Goal: Task Accomplishment & Management: Manage account settings

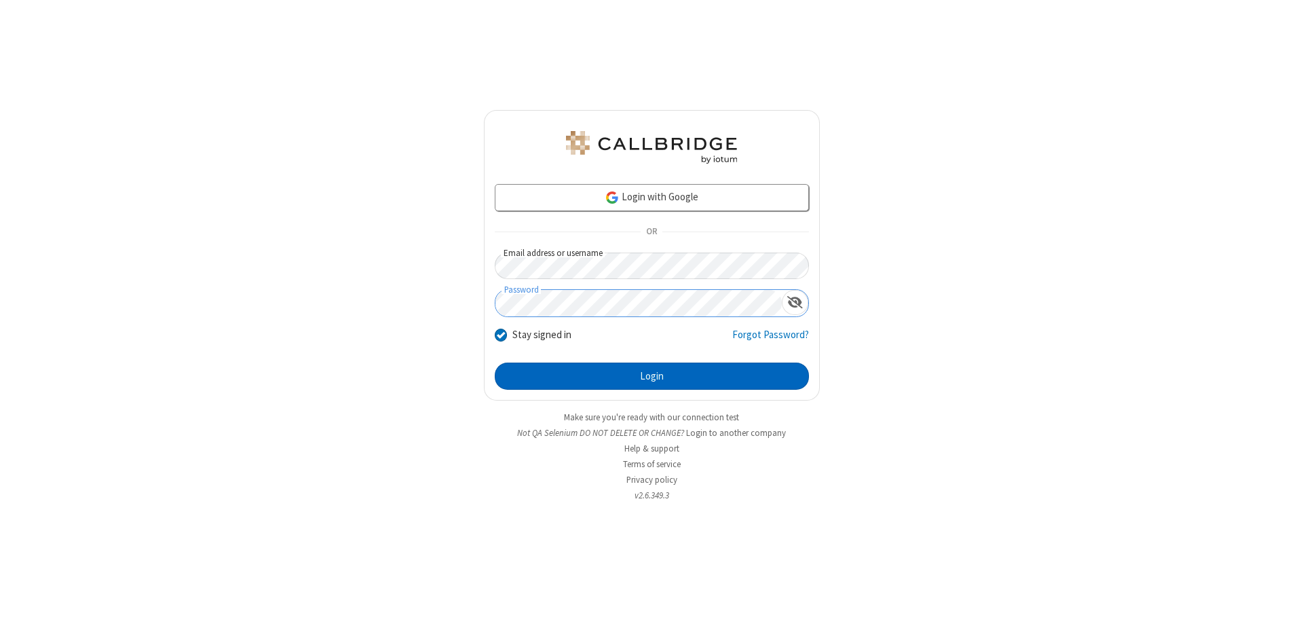
click at [652, 376] on button "Login" at bounding box center [652, 375] width 314 height 27
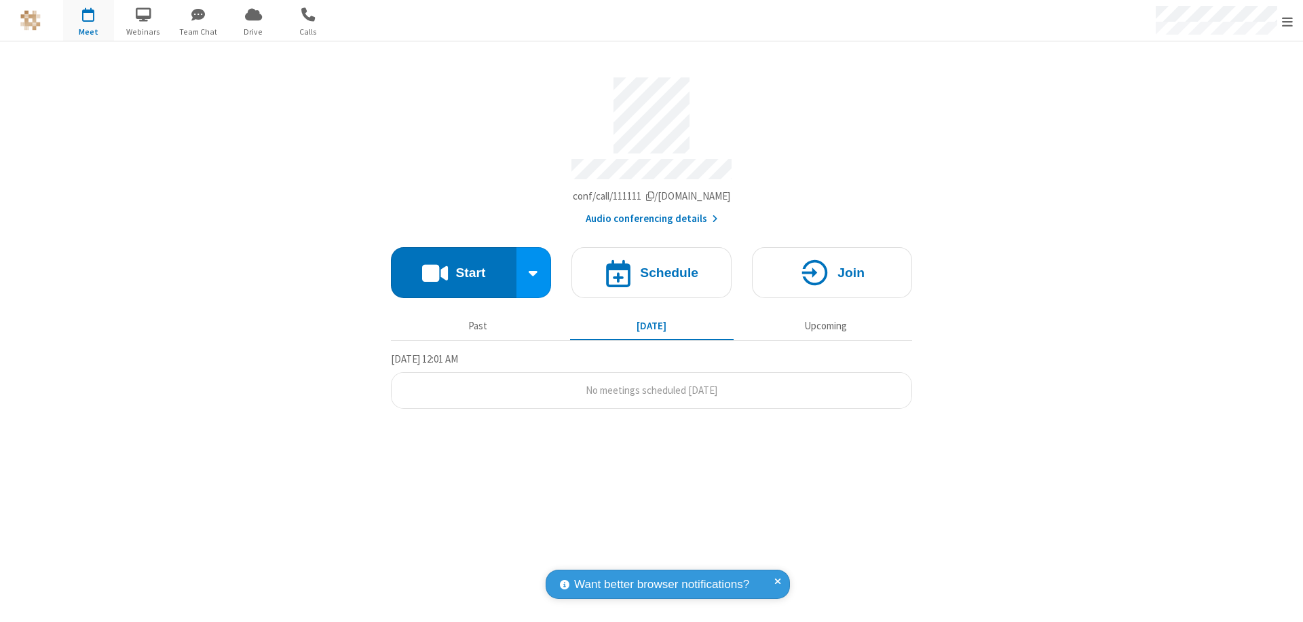
click at [1288, 21] on span "Open menu" at bounding box center [1287, 22] width 11 height 14
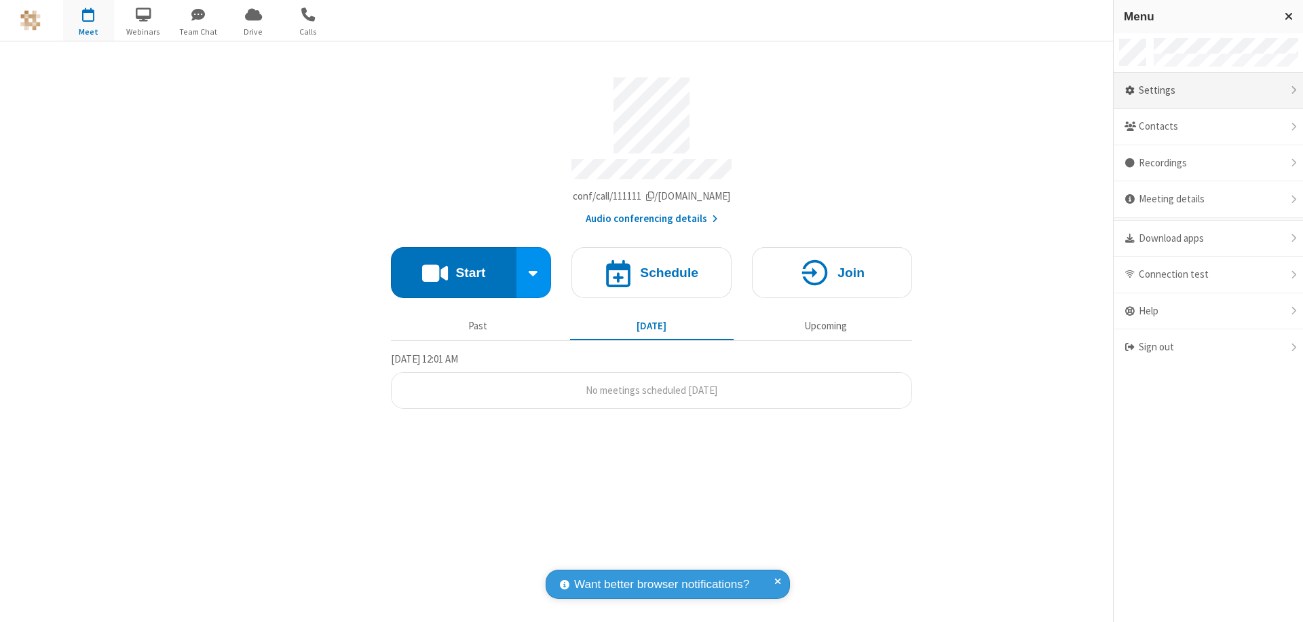
click at [1208, 90] on div "Settings" at bounding box center [1208, 91] width 189 height 37
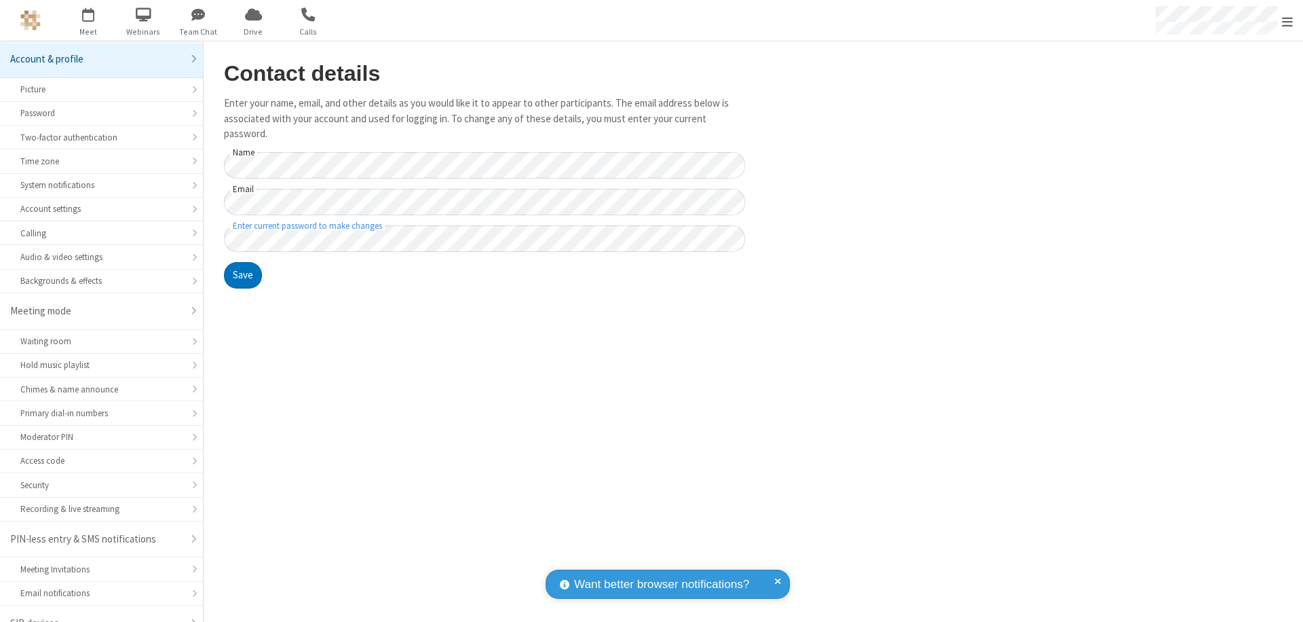
scroll to position [19, 0]
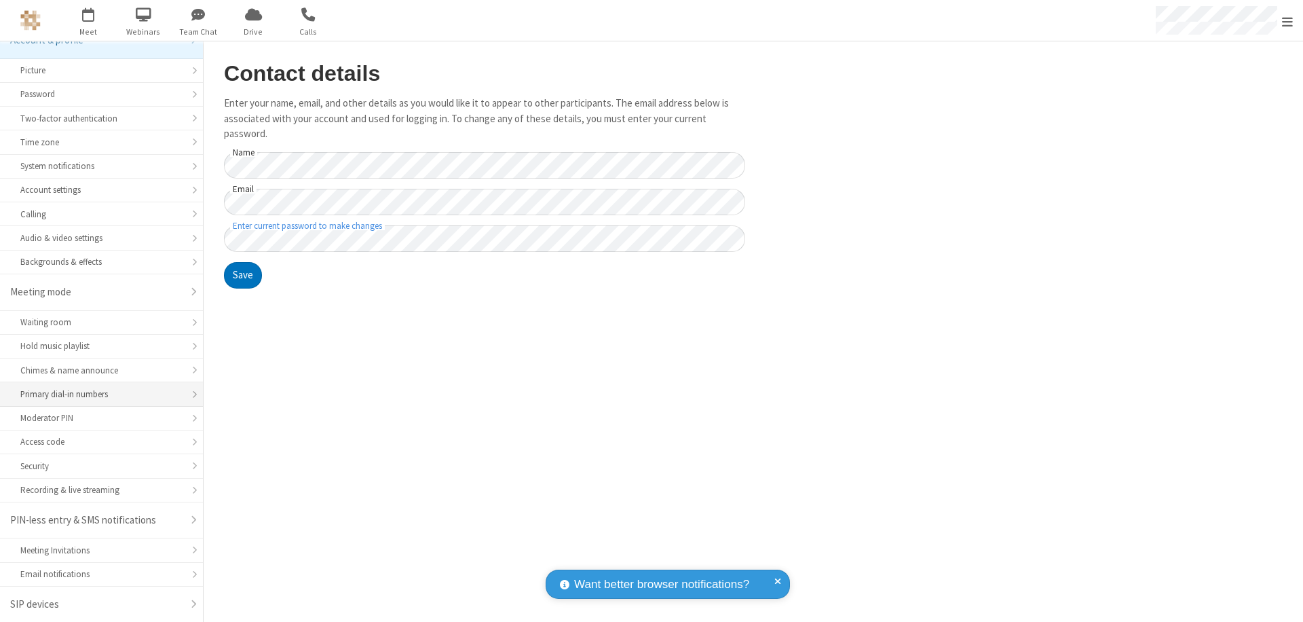
click at [96, 394] on div "Primary dial-in numbers" at bounding box center [101, 394] width 162 height 13
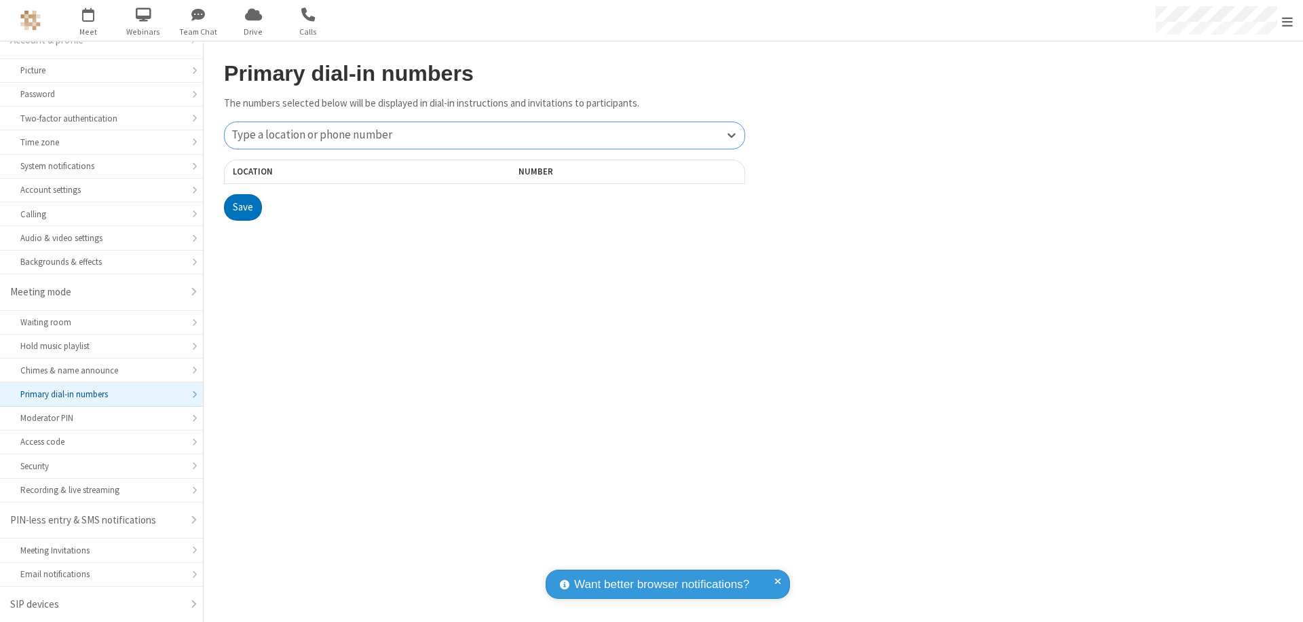
click at [485, 135] on div "Type a location or phone number" at bounding box center [485, 135] width 520 height 26
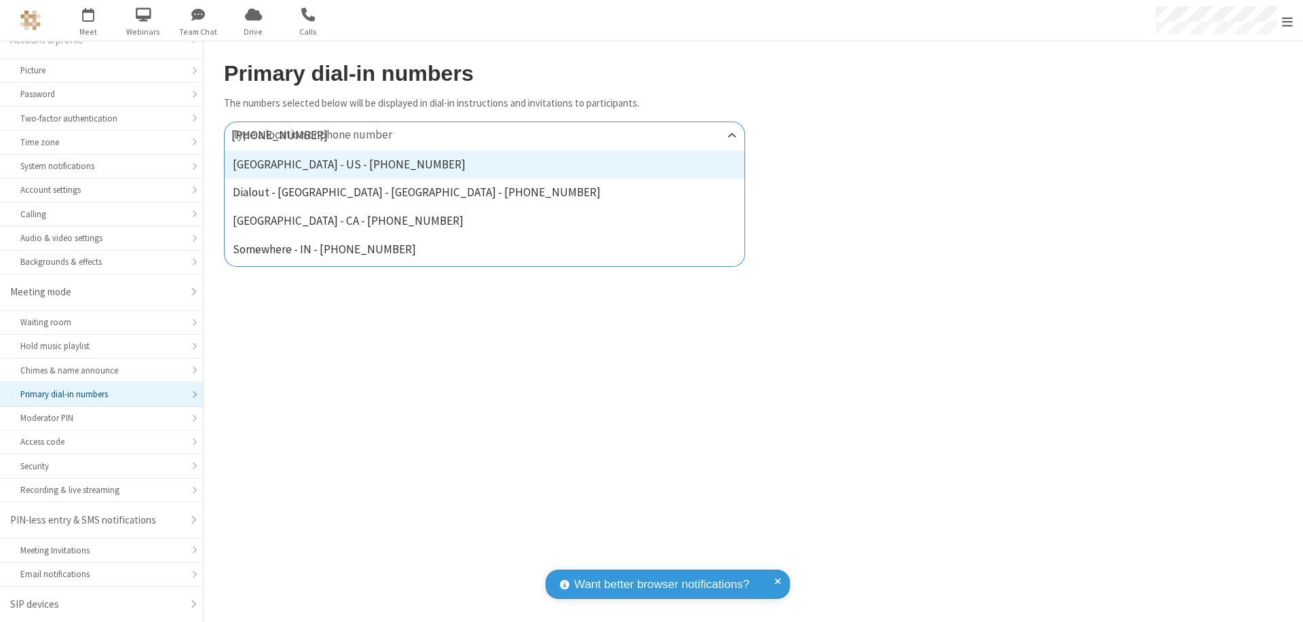
type input "[PHONE_NUMBER]"
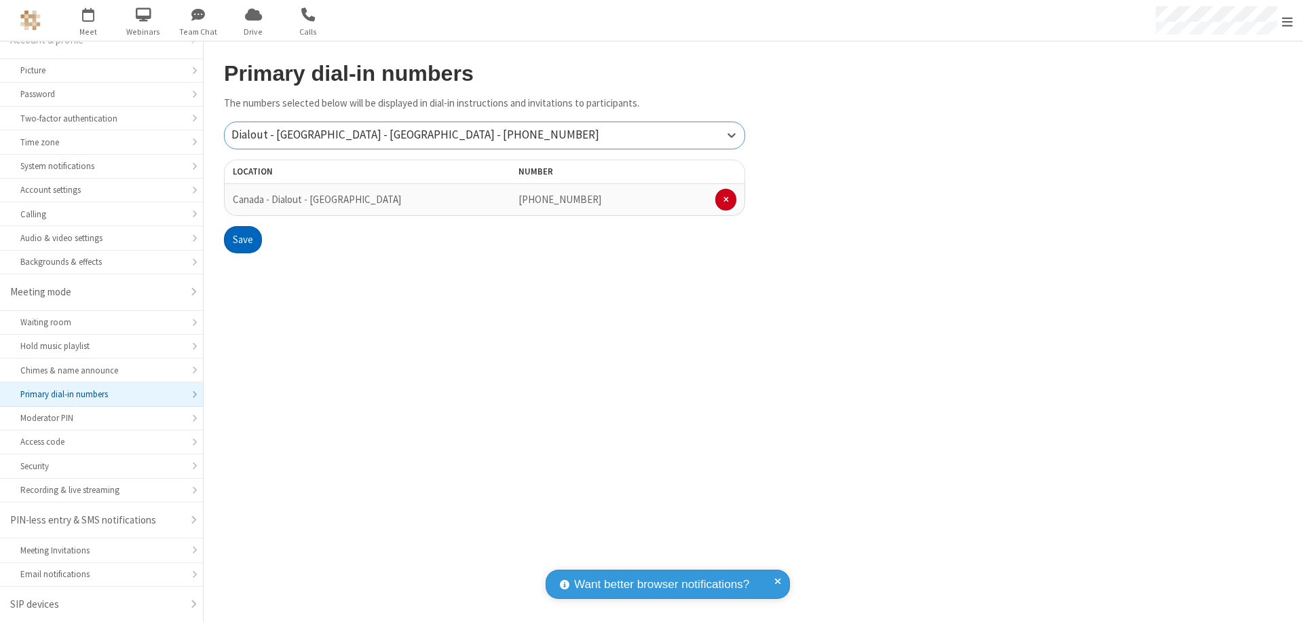
click at [242, 240] on button "Save" at bounding box center [243, 239] width 38 height 27
